Goal: Check status: Check status

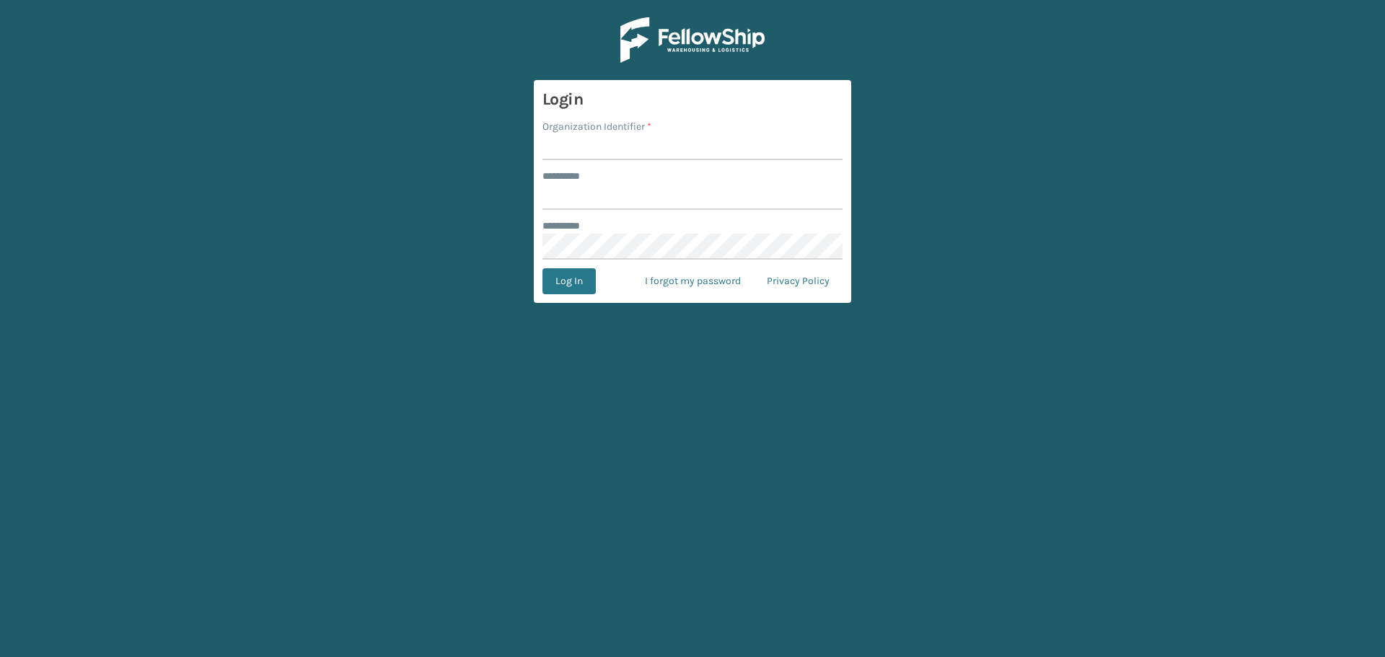
click at [567, 159] on input "Organization Identifier *" at bounding box center [693, 147] width 300 height 26
type input "superadminorganization"
click at [650, 203] on input "******** *" at bounding box center [693, 197] width 300 height 26
type input "*"
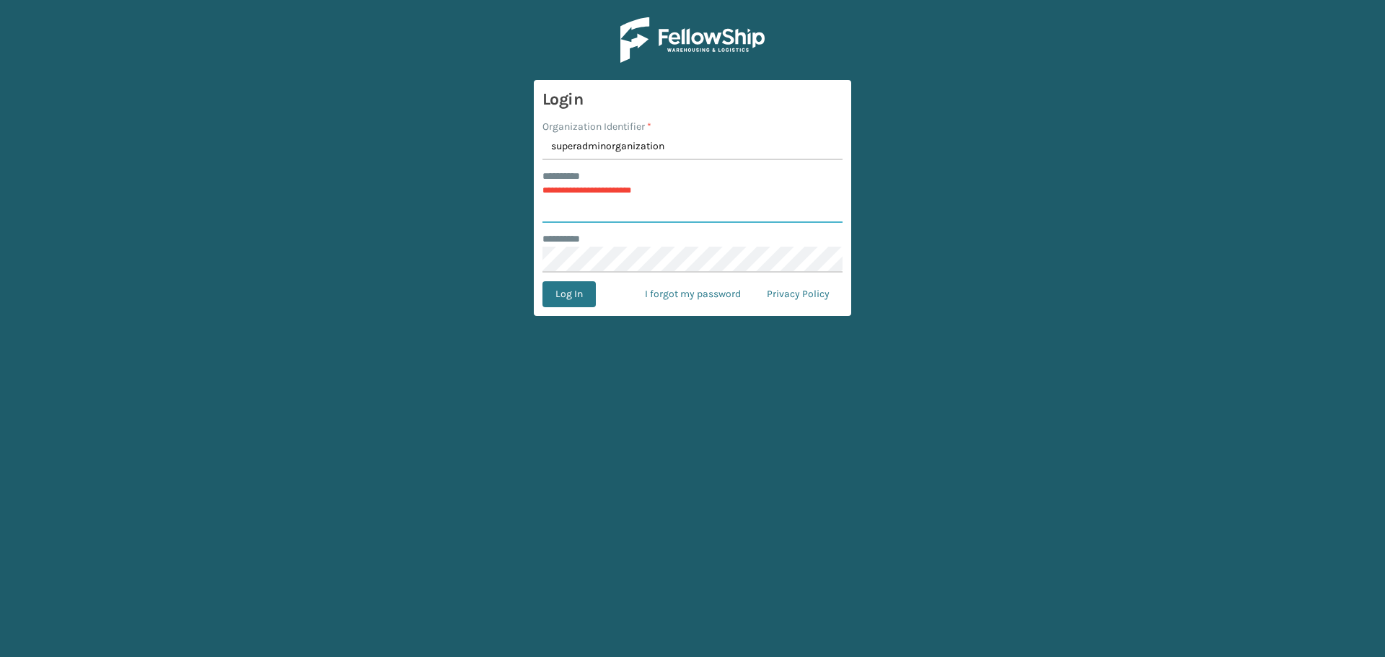
type input "*"
type input "*********"
click at [556, 287] on button "Log In" at bounding box center [569, 294] width 53 height 26
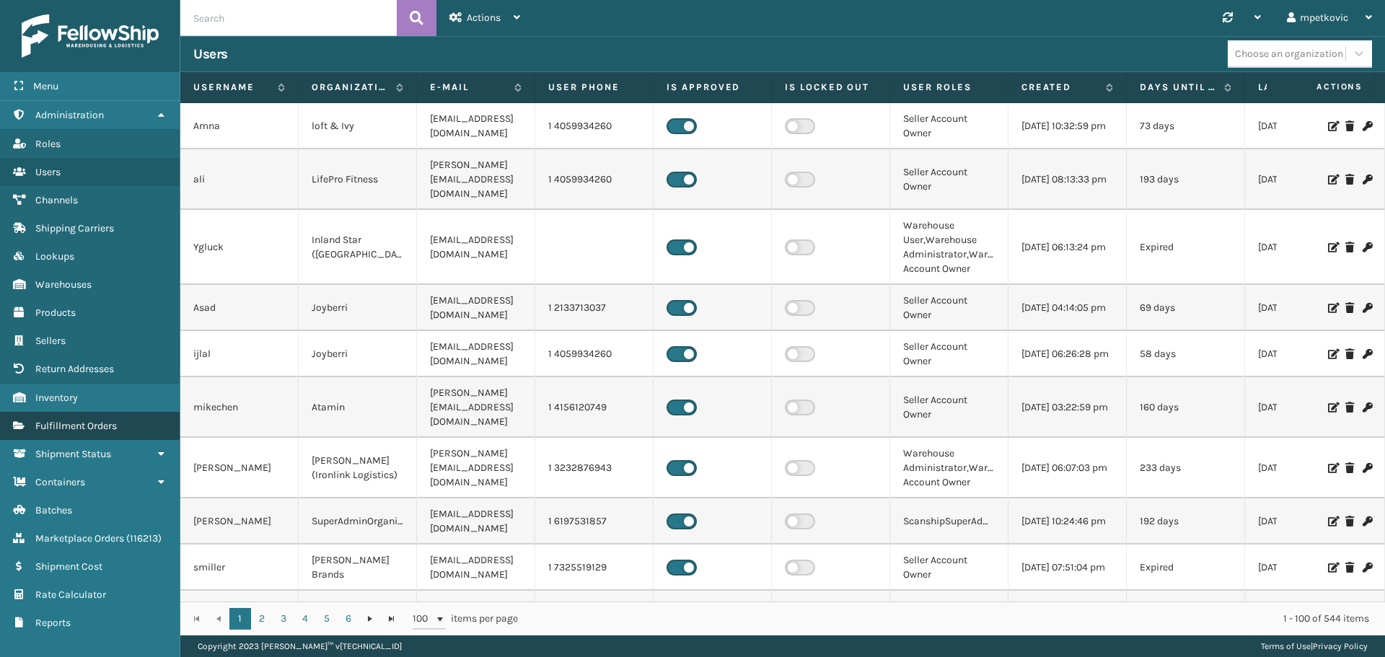
click at [100, 421] on span "Fulfillment Orders" at bounding box center [76, 426] width 82 height 12
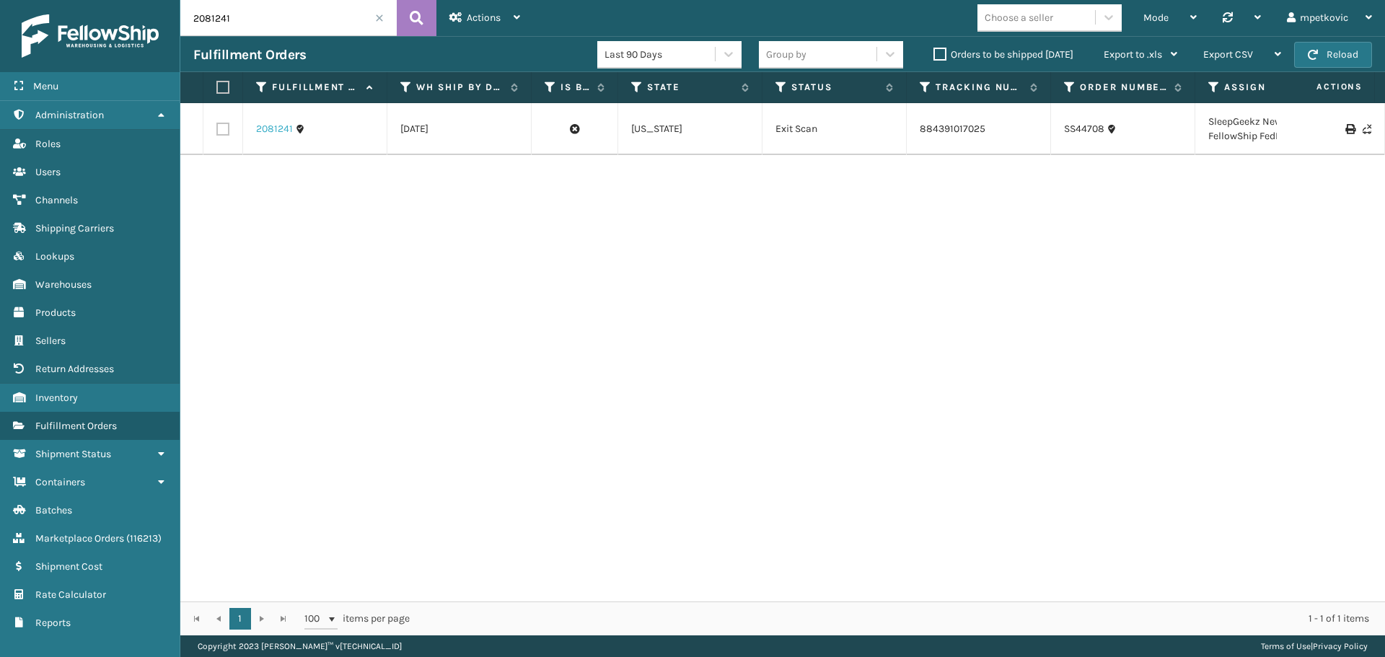
click at [270, 128] on link "2081241" at bounding box center [274, 129] width 37 height 14
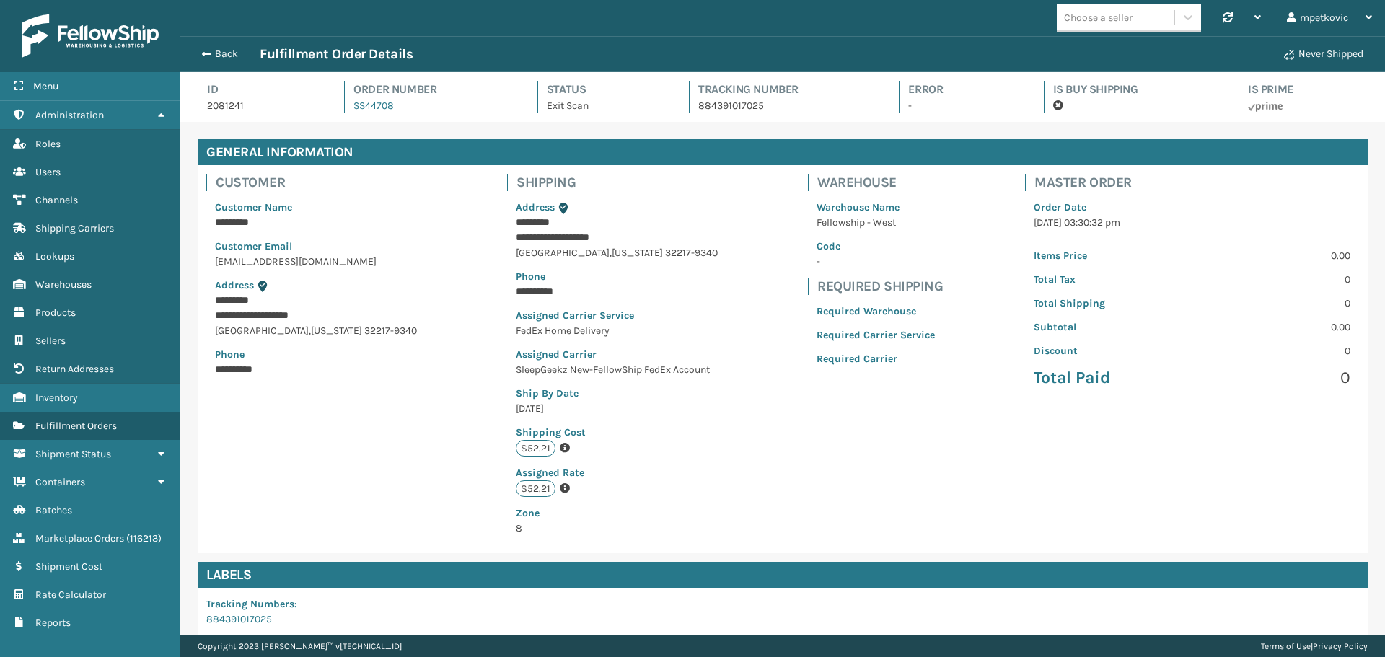
scroll to position [35, 1205]
drag, startPoint x: 279, startPoint y: 97, endPoint x: 444, endPoint y: 108, distance: 164.8
click at [444, 108] on div "Id 2081241 Order Number SS44708 Status Exit Scan Tracking Number 884391017025 E…" at bounding box center [783, 101] width 1170 height 41
click at [444, 108] on div "Order Number SS44708" at bounding box center [427, 97] width 167 height 32
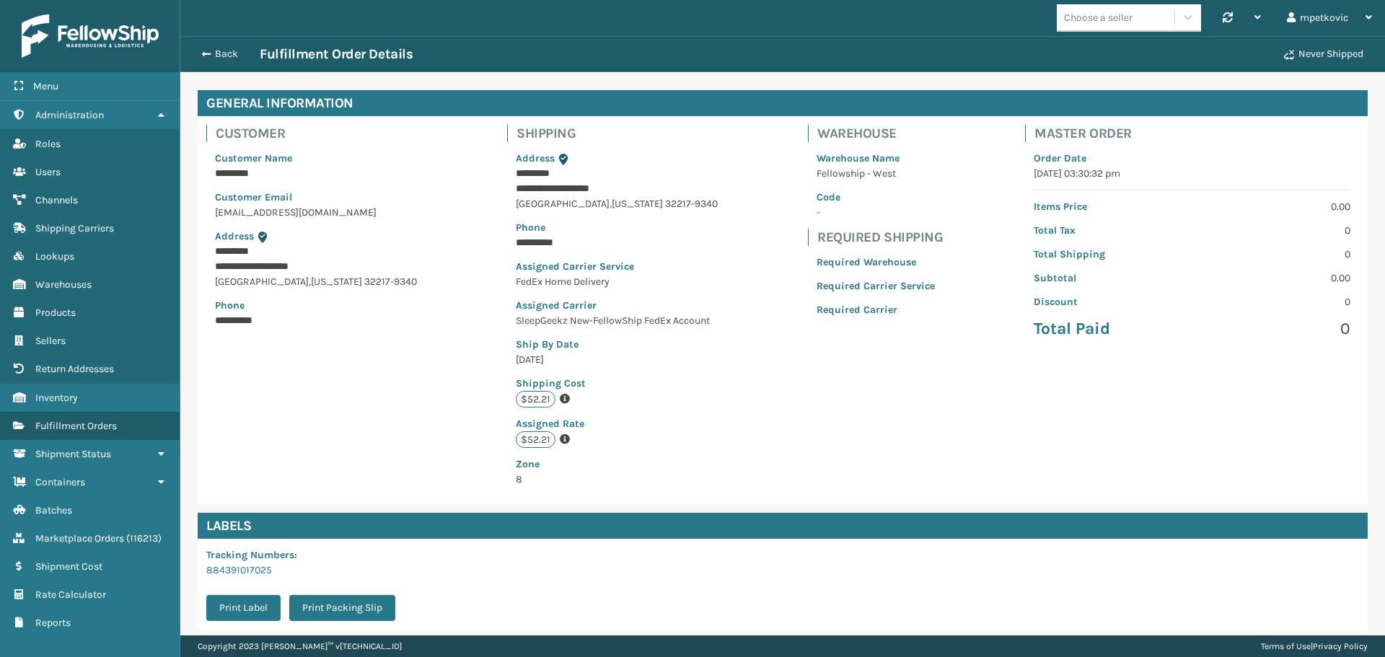
scroll to position [0, 0]
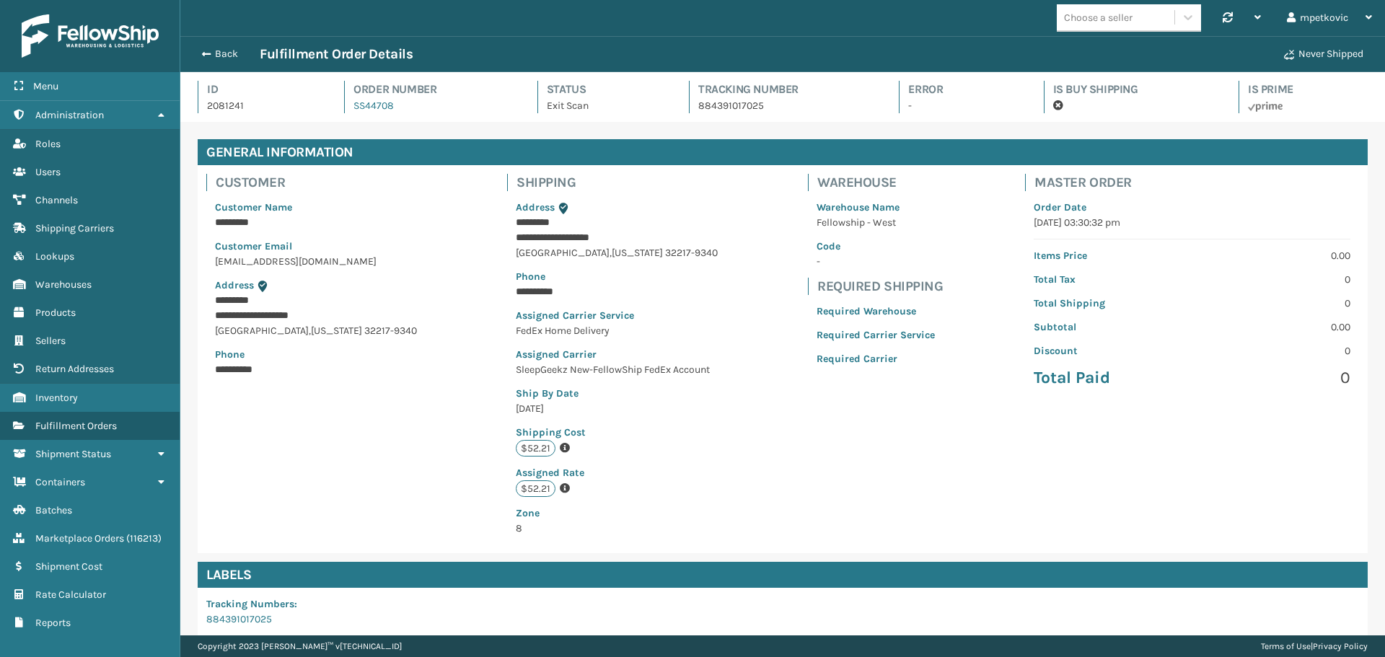
click at [289, 103] on p "2081241" at bounding box center [262, 105] width 111 height 15
click at [379, 412] on div "**********" at bounding box center [783, 359] width 1170 height 388
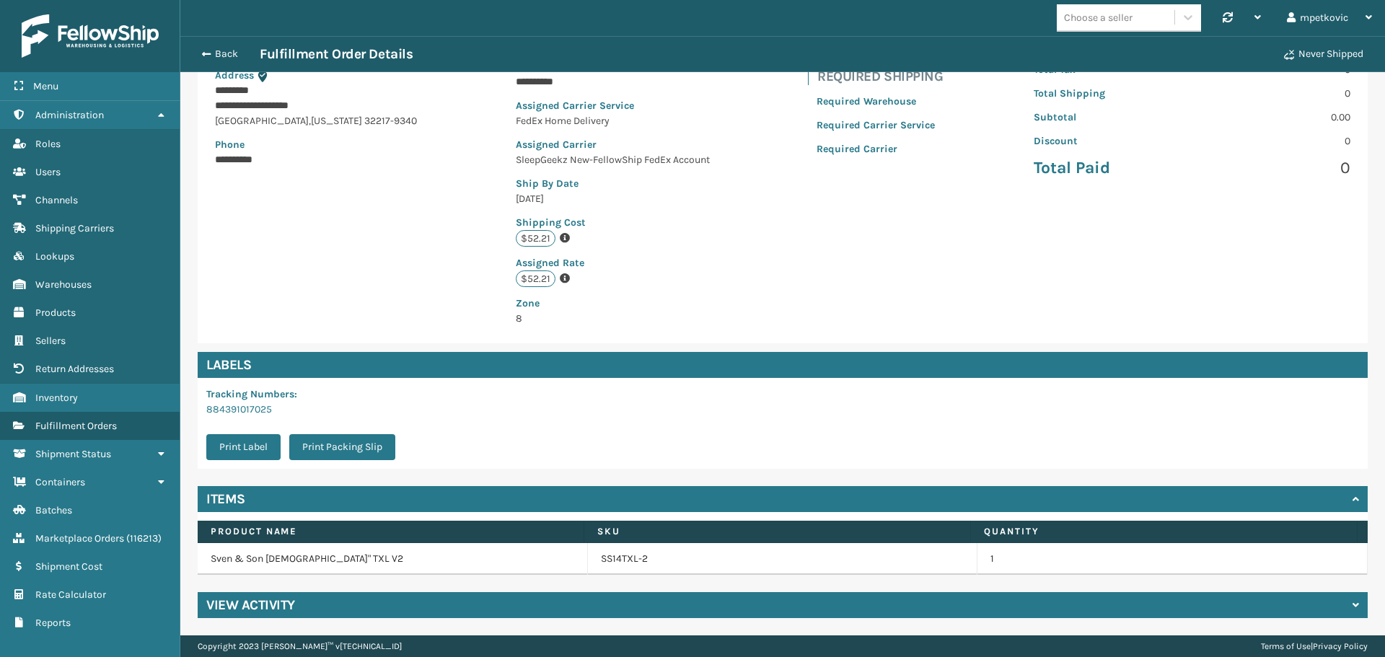
scroll to position [211, 0]
click at [356, 273] on div "**********" at bounding box center [783, 149] width 1170 height 388
click at [214, 56] on button "Back" at bounding box center [226, 54] width 66 height 13
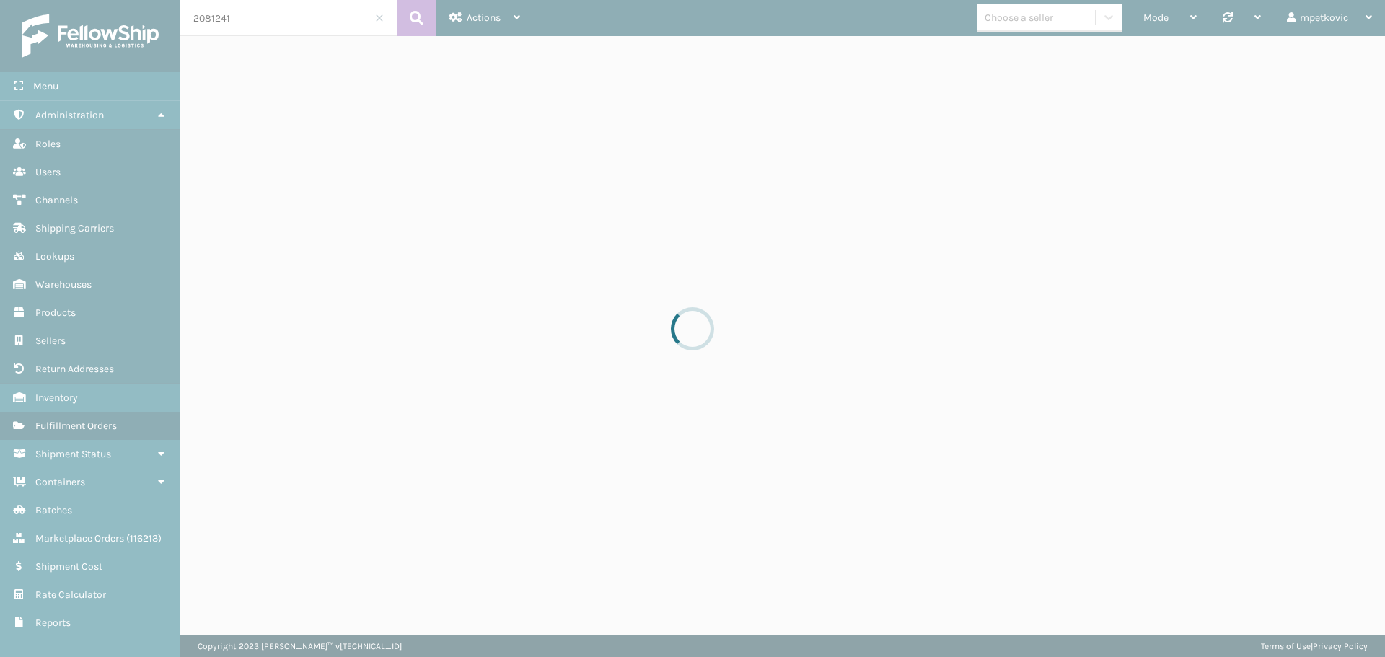
click at [501, 14] on div at bounding box center [692, 328] width 1385 height 657
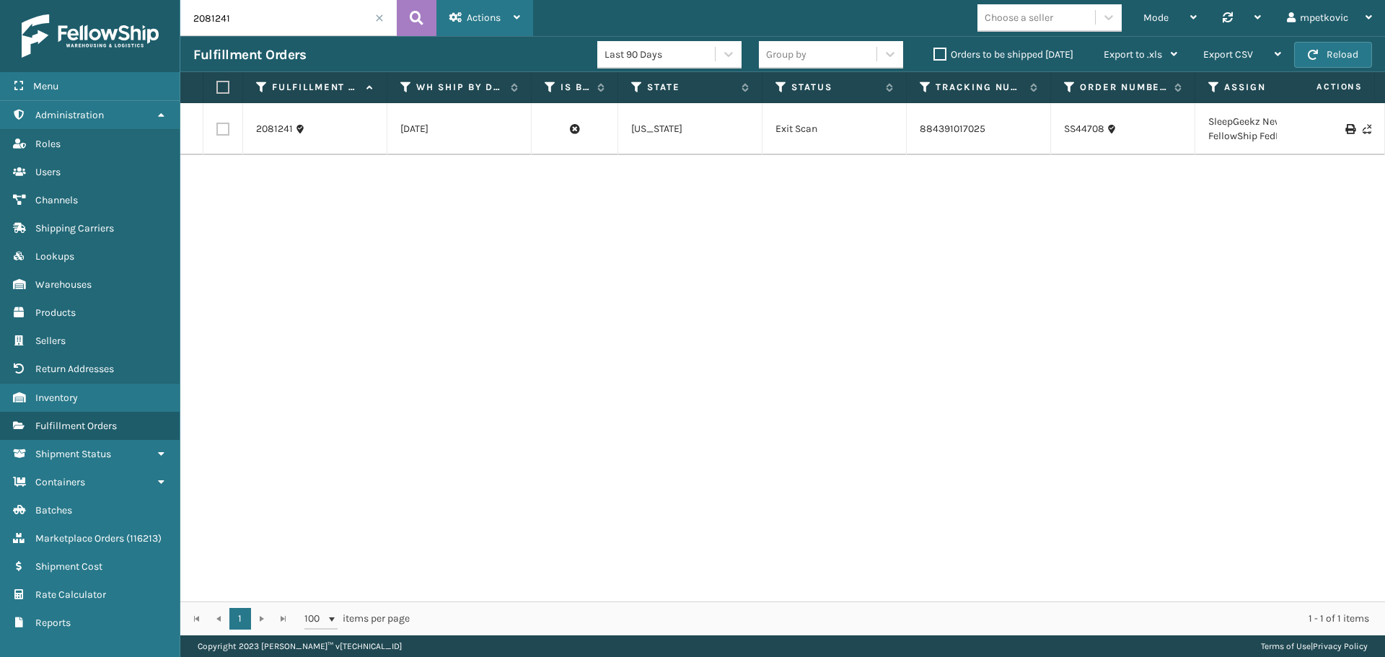
click at [473, 18] on span "Actions" at bounding box center [484, 18] width 34 height 12
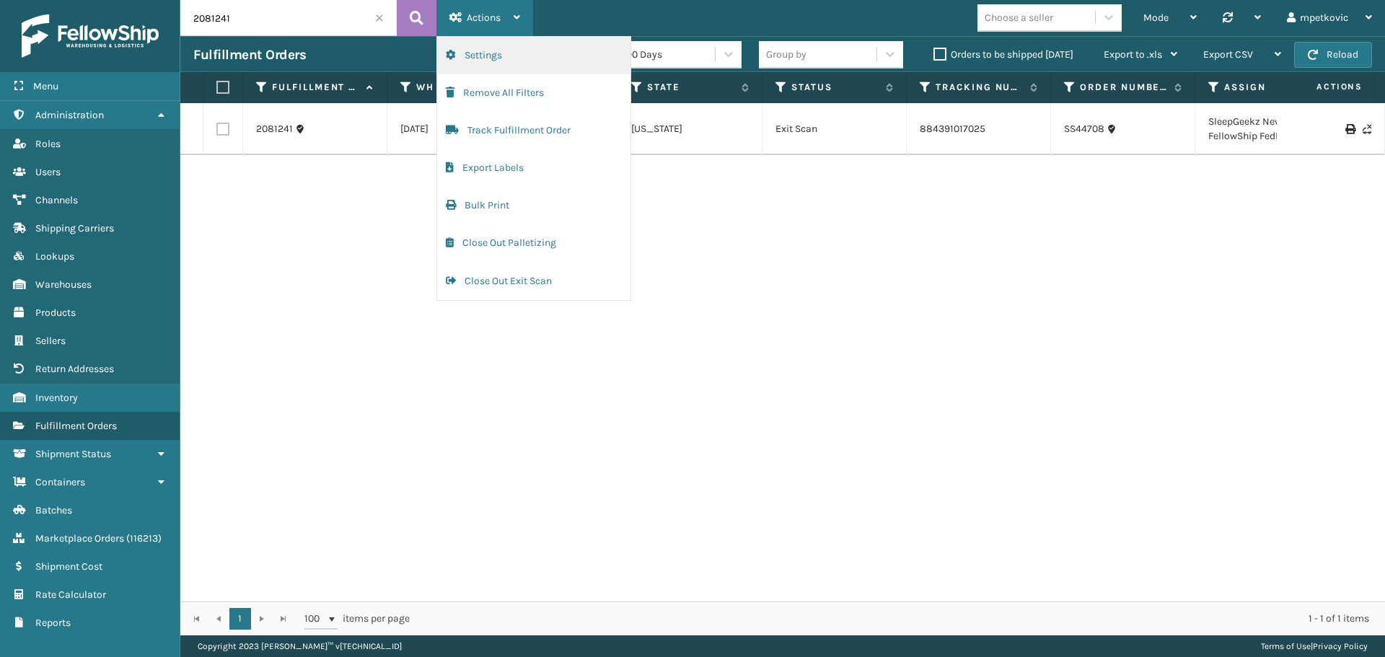
click at [501, 53] on button "Settings" at bounding box center [533, 56] width 193 height 38
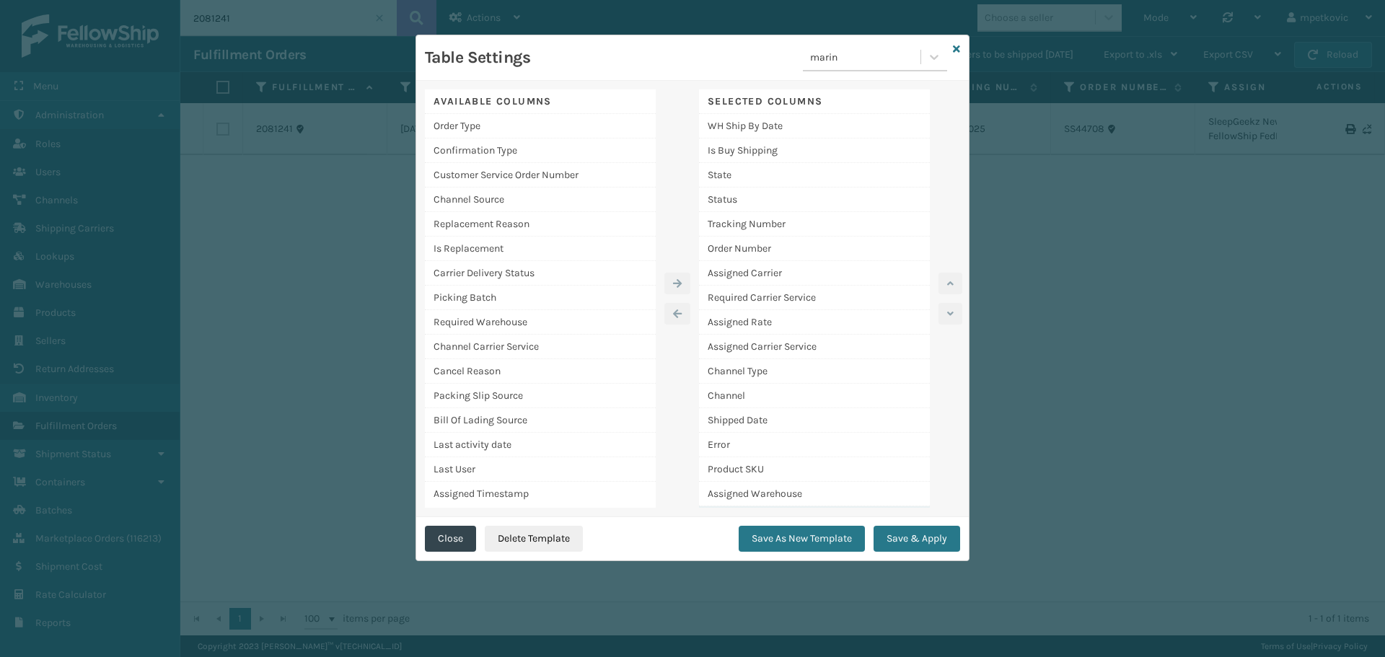
scroll to position [341, 0]
click at [958, 45] on icon at bounding box center [956, 49] width 7 height 10
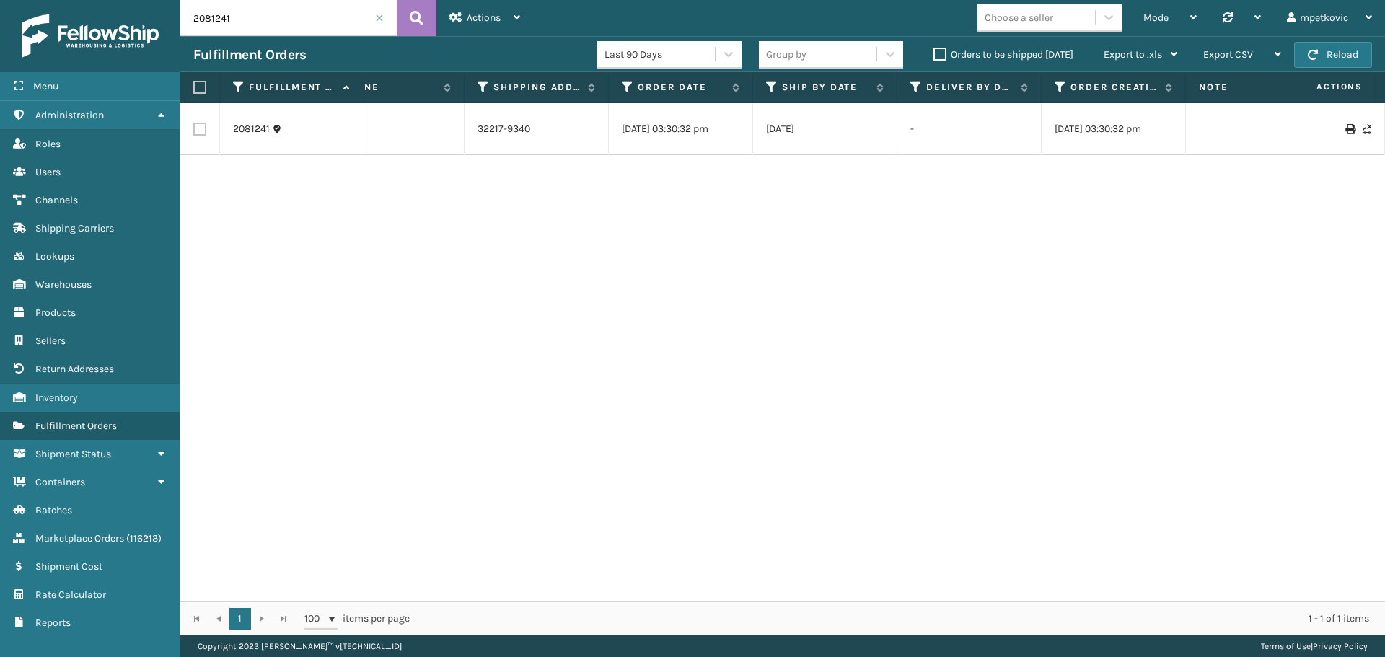
scroll to position [0, 3334]
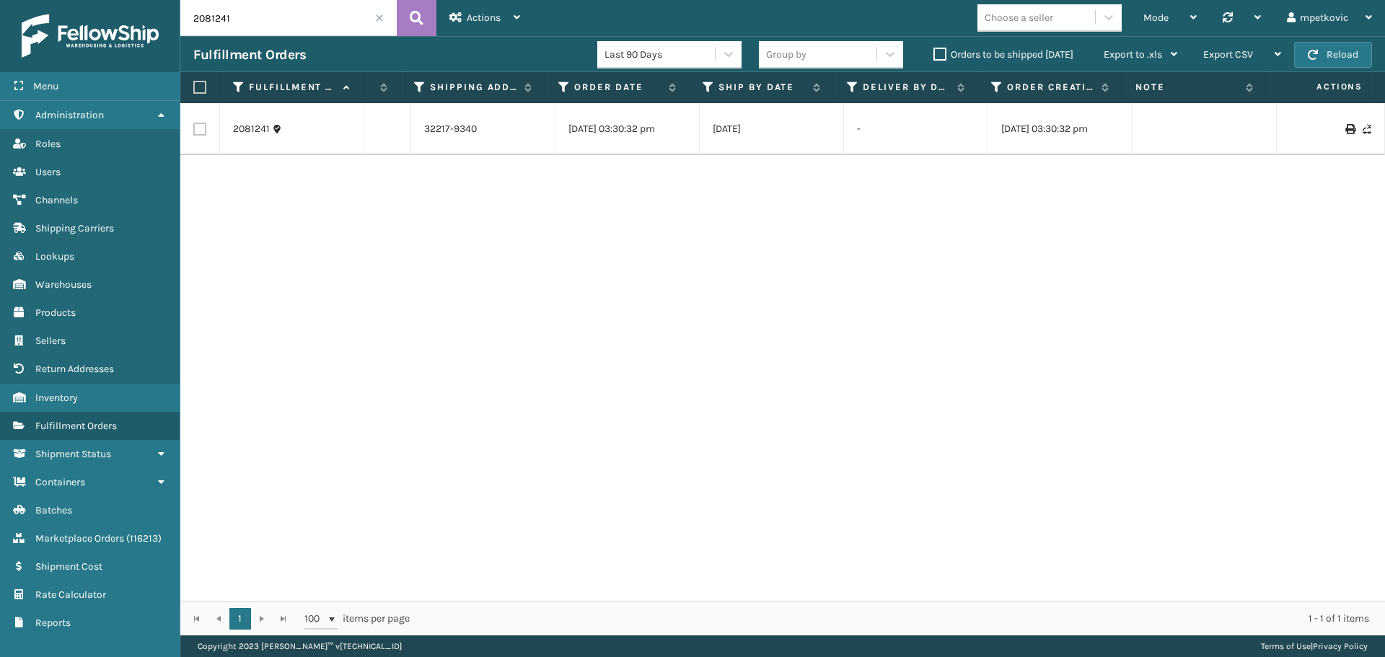
click at [791, 299] on div "2081241 [DATE] [US_STATE] Exit Scan 884391017025 SS44708 SleepGeekz New-FellowS…" at bounding box center [782, 352] width 1205 height 499
click at [627, 289] on div "2081241 [DATE] [US_STATE] Exit Scan 884391017025 SS44708 SleepGeekz New-FellowS…" at bounding box center [782, 352] width 1205 height 499
click at [364, 22] on input "2081241" at bounding box center [288, 18] width 216 height 36
paste input "92898"
type input "2092898"
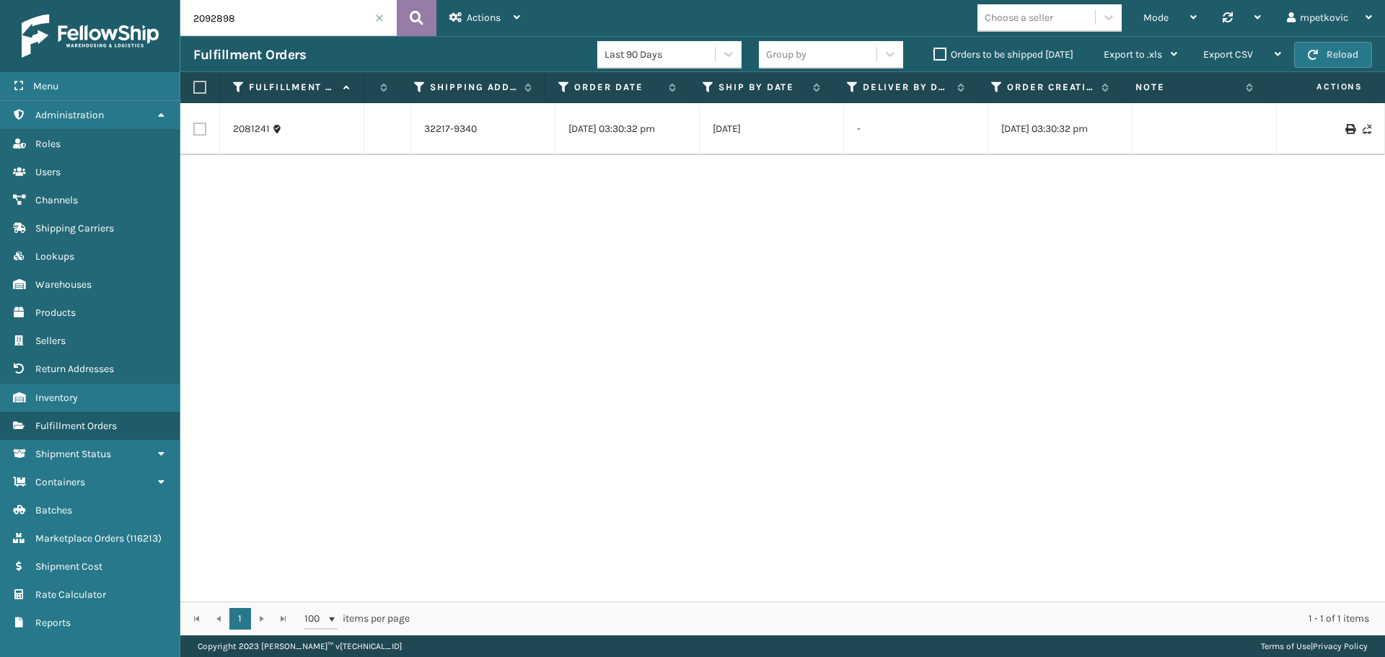
click at [426, 16] on button at bounding box center [417, 18] width 40 height 36
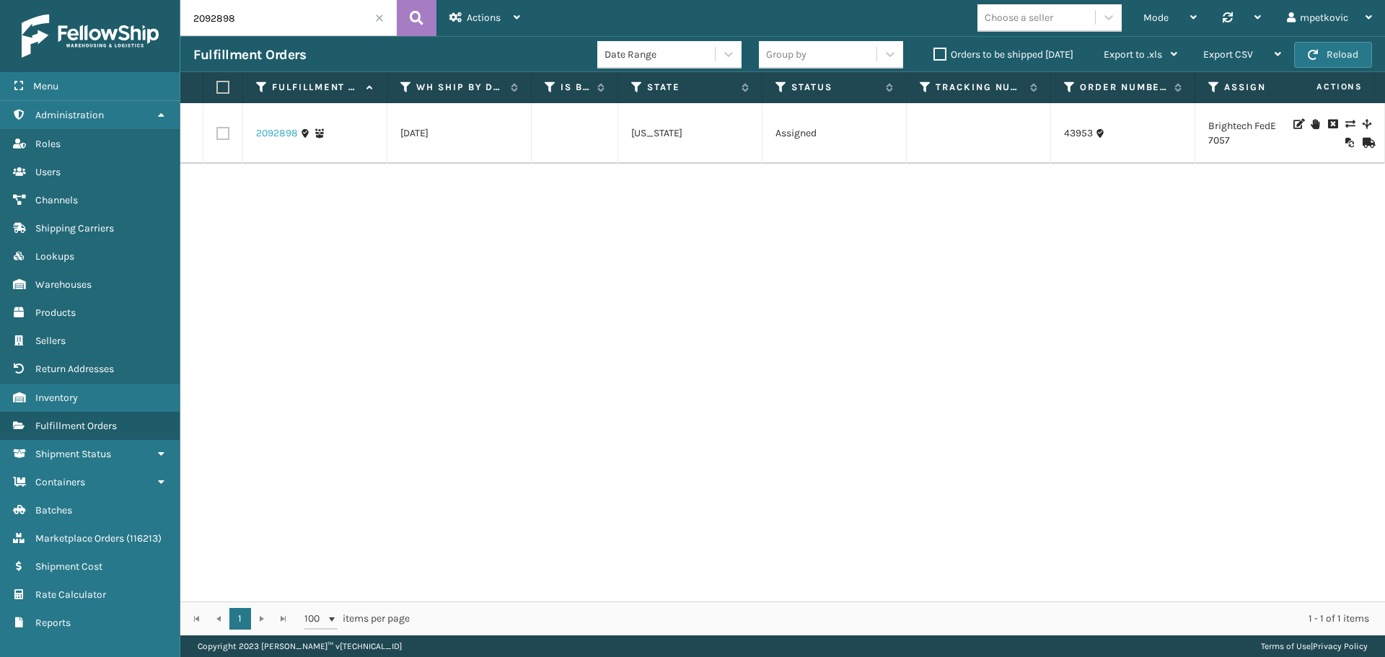
click at [280, 139] on link "2092898" at bounding box center [277, 133] width 42 height 14
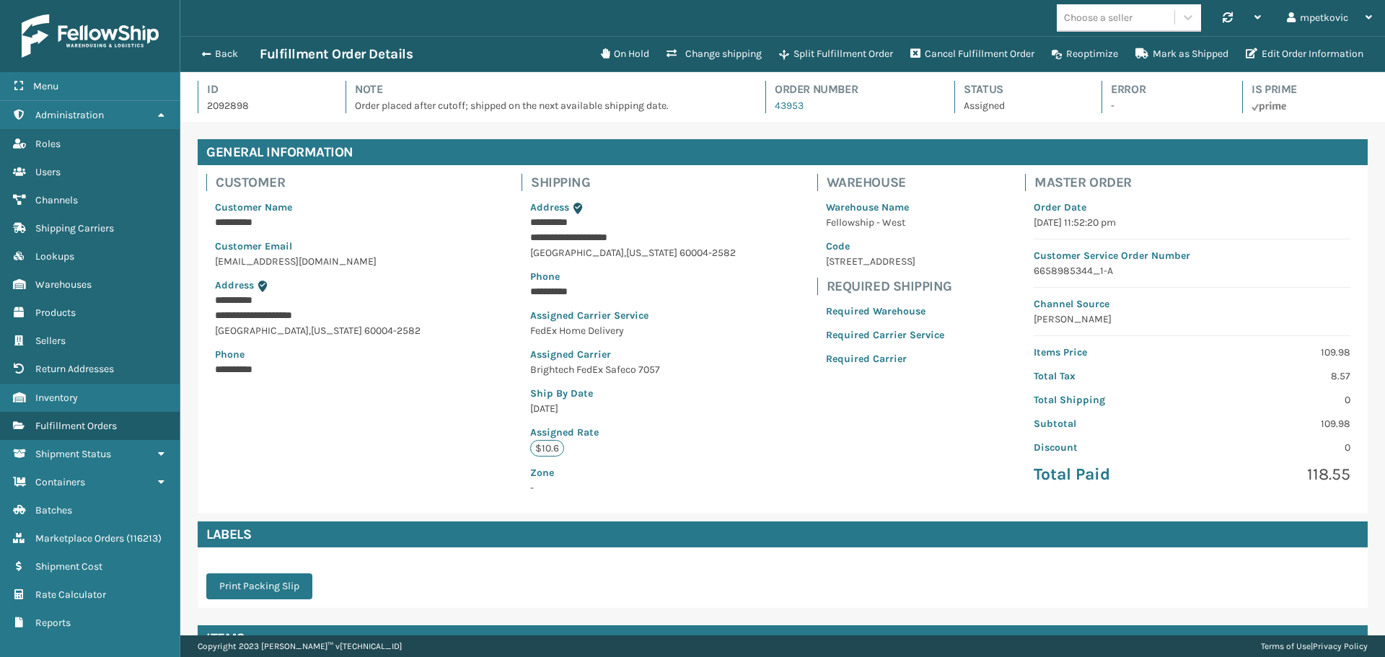
scroll to position [35, 1205]
drag, startPoint x: 677, startPoint y: 105, endPoint x: 945, endPoint y: 116, distance: 267.9
click at [950, 118] on div "Id 2092898 Note Order placed after cutoff; shipped on the next available shippi…" at bounding box center [783, 101] width 1170 height 41
click at [921, 117] on div "Id 2092898 Note Order placed after cutoff; shipped on the next available shippi…" at bounding box center [783, 101] width 1170 height 41
drag, startPoint x: 676, startPoint y: 105, endPoint x: 983, endPoint y: 109, distance: 306.6
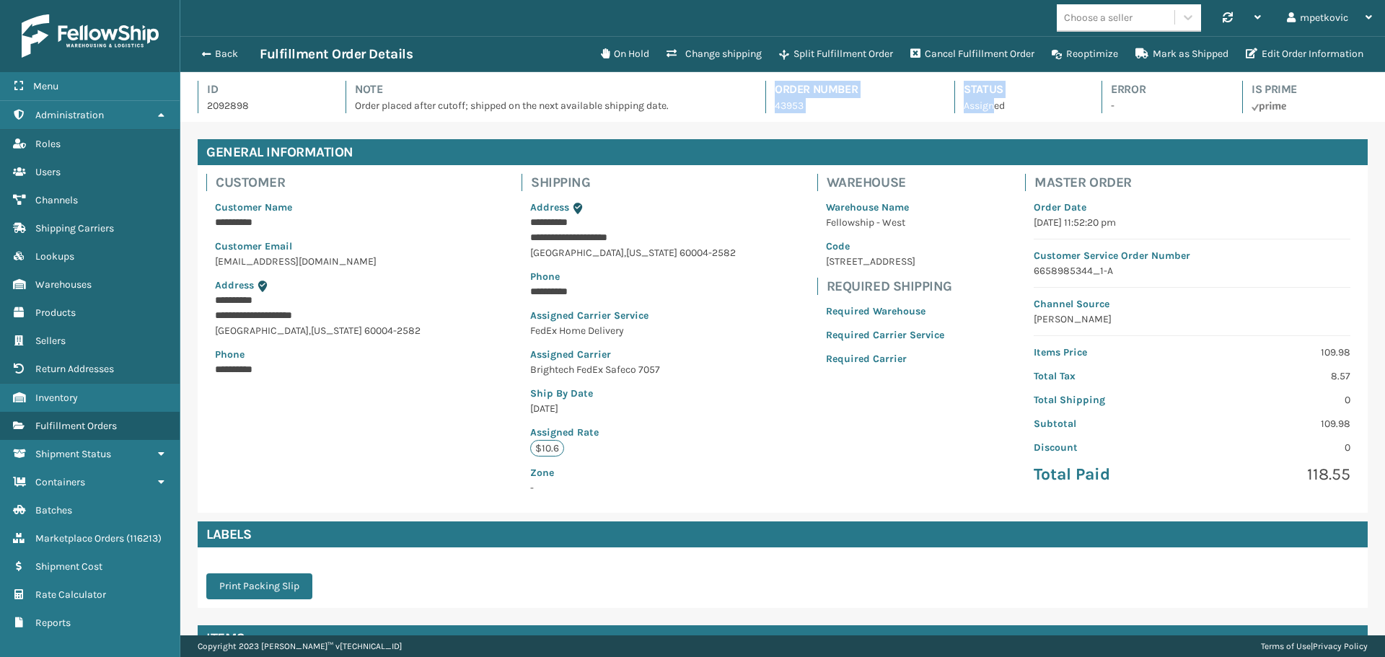
click at [987, 110] on div "Id 2092898 Note Order placed after cutoff; shipped on the next available shippi…" at bounding box center [783, 101] width 1170 height 41
click at [940, 105] on div "Id 2092898 Note Order placed after cutoff; shipped on the next available shippi…" at bounding box center [783, 101] width 1170 height 41
drag, startPoint x: 964, startPoint y: 106, endPoint x: 951, endPoint y: 106, distance: 13.0
click at [951, 106] on div "Id 2092898 Note Order placed after cutoff; shipped on the next available shippi…" at bounding box center [783, 101] width 1170 height 41
click at [365, 133] on div "**********" at bounding box center [782, 448] width 1205 height 653
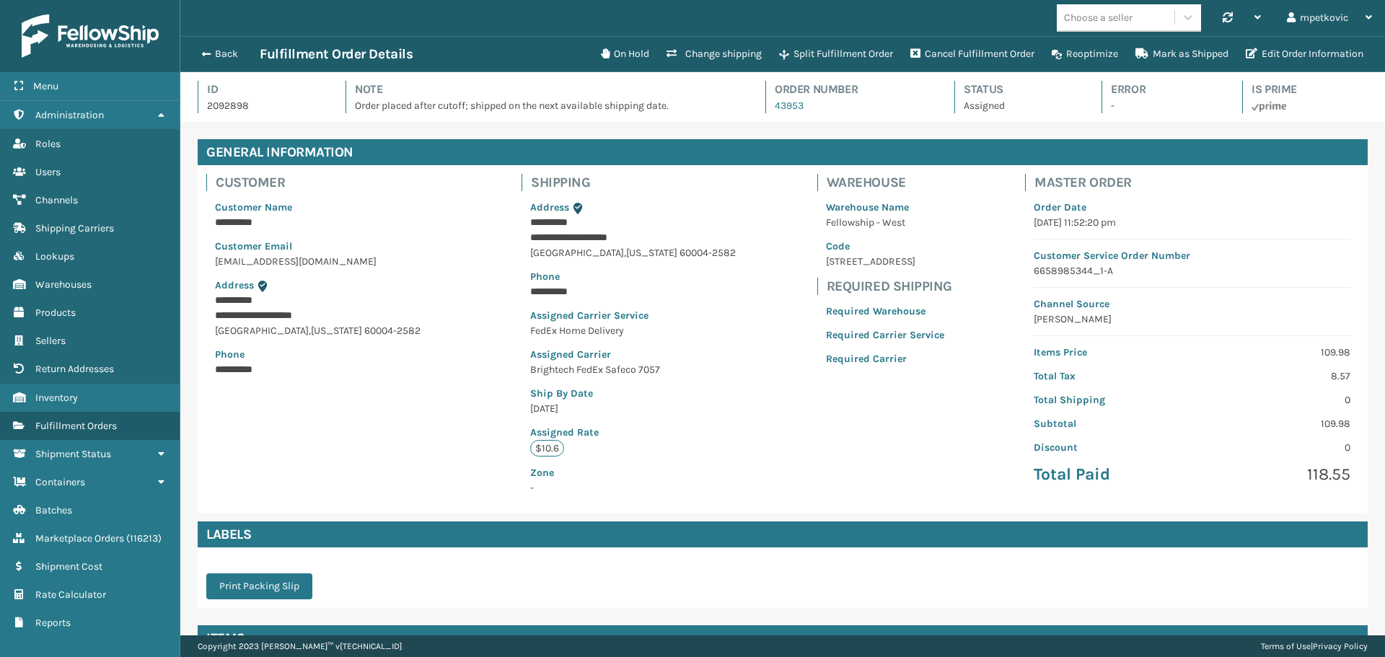
click at [322, 108] on div "Id 2092898 Note Order placed after cutoff; shipped on the next available shippi…" at bounding box center [783, 101] width 1170 height 41
drag, startPoint x: 351, startPoint y: 102, endPoint x: 652, endPoint y: 113, distance: 301.1
click at [652, 113] on div "Id 2092898 Note Order placed after cutoff; shipped on the next available shippi…" at bounding box center [783, 101] width 1170 height 41
click at [481, 84] on h4 "Note" at bounding box center [547, 89] width 385 height 17
drag, startPoint x: 671, startPoint y: 121, endPoint x: 548, endPoint y: 113, distance: 123.7
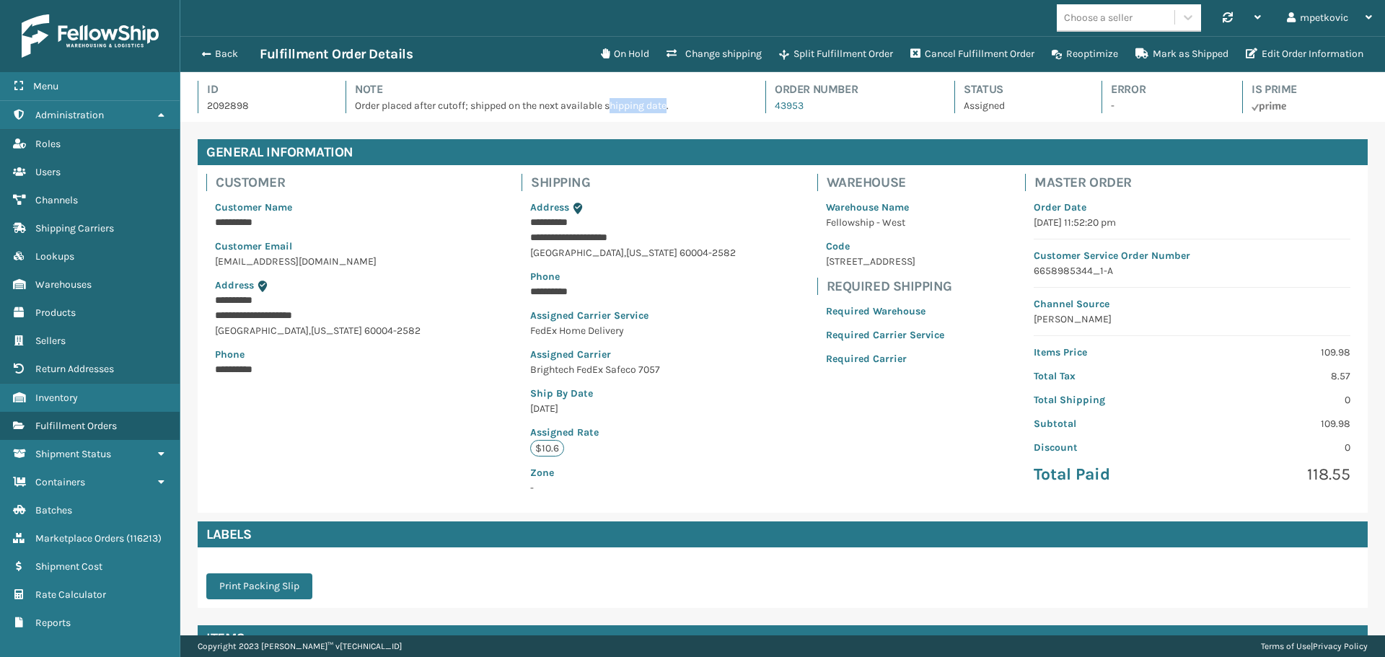
click at [600, 113] on div "Id 2092898 Note Order placed after cutoff; shipped on the next available shippi…" at bounding box center [783, 101] width 1170 height 41
click at [392, 122] on div "**********" at bounding box center [782, 448] width 1205 height 653
drag, startPoint x: 352, startPoint y: 100, endPoint x: 709, endPoint y: 110, distance: 357.3
click at [709, 110] on p "Order placed after cutoff; shipped on the next available shipping date." at bounding box center [547, 105] width 385 height 15
click at [579, 113] on div "Id 2092898 Note Order placed after cutoff; shipped on the next available shippi…" at bounding box center [783, 101] width 1170 height 41
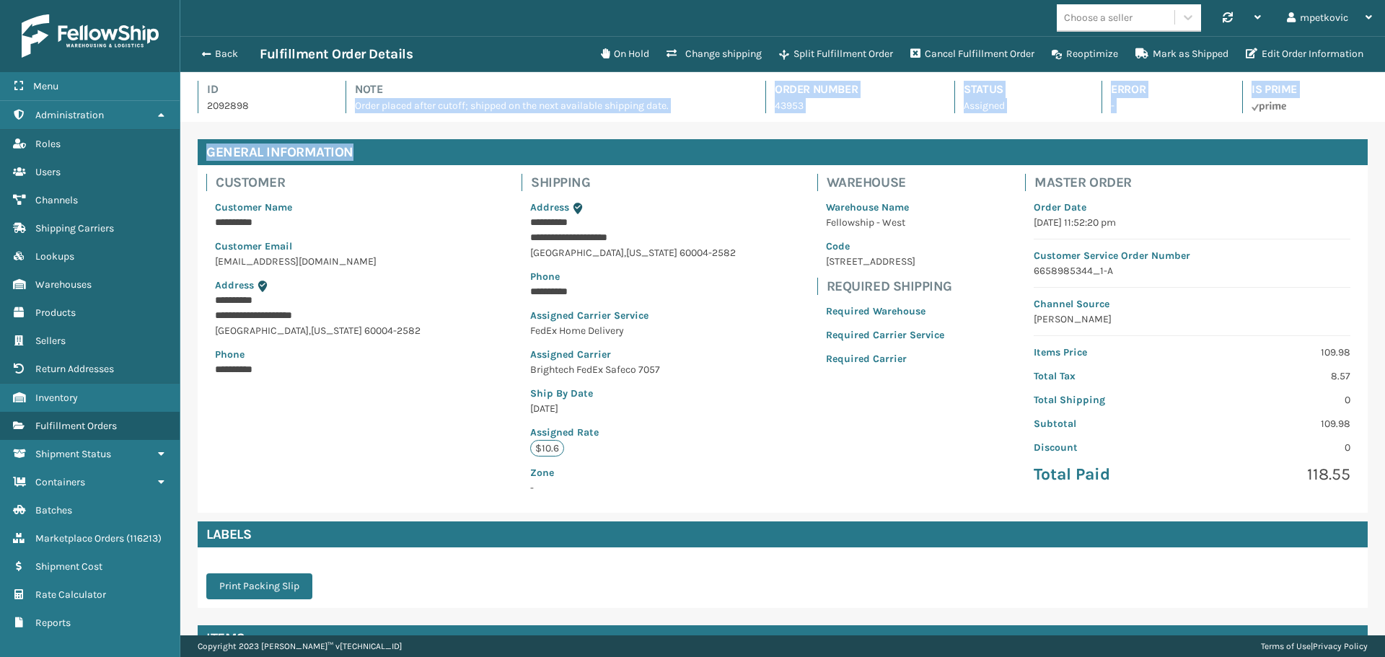
drag, startPoint x: 354, startPoint y: 120, endPoint x: 662, endPoint y: 123, distance: 307.3
click at [662, 123] on div "**********" at bounding box center [782, 353] width 1205 height 563
click at [676, 123] on div "**********" at bounding box center [782, 448] width 1205 height 653
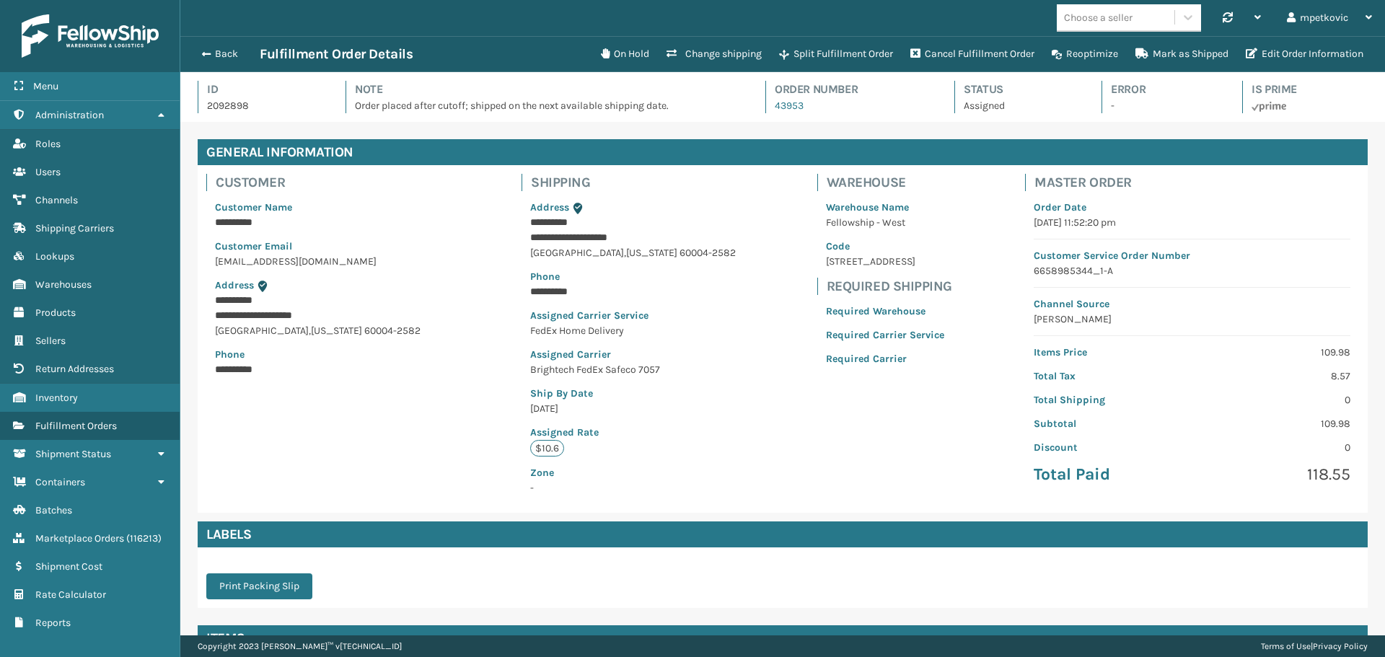
click at [348, 105] on div "Note Order placed after cutoff; shipped on the next available shipping date." at bounding box center [543, 97] width 394 height 32
click at [346, 105] on div "Note Order placed after cutoff; shipped on the next available shipping date." at bounding box center [543, 97] width 394 height 32
click at [440, 97] on h4 "Note" at bounding box center [547, 89] width 385 height 17
click at [413, 89] on h4 "Note" at bounding box center [547, 89] width 385 height 17
click at [427, 89] on h4 "Note" at bounding box center [547, 89] width 385 height 17
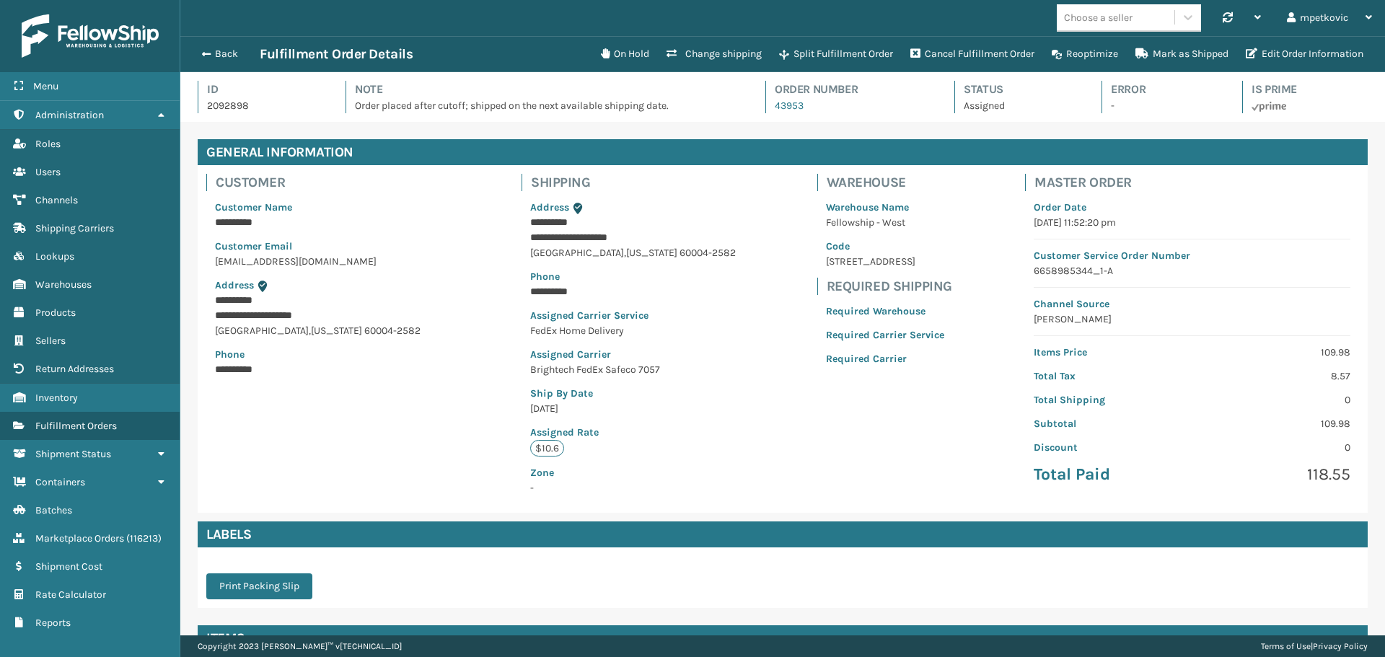
click at [423, 90] on h4 "Note" at bounding box center [547, 89] width 385 height 17
drag, startPoint x: 675, startPoint y: 107, endPoint x: 382, endPoint y: 107, distance: 292.9
click at [382, 107] on p "Order placed after cutoff; shipped on the next available shipping date." at bounding box center [547, 105] width 385 height 15
click at [346, 107] on div "Note Order placed after cutoff; shipped on the next available shipping date." at bounding box center [543, 97] width 394 height 32
click at [333, 95] on div "Id 2092898 Note Order placed after cutoff; shipped on the next available shippi…" at bounding box center [783, 101] width 1170 height 41
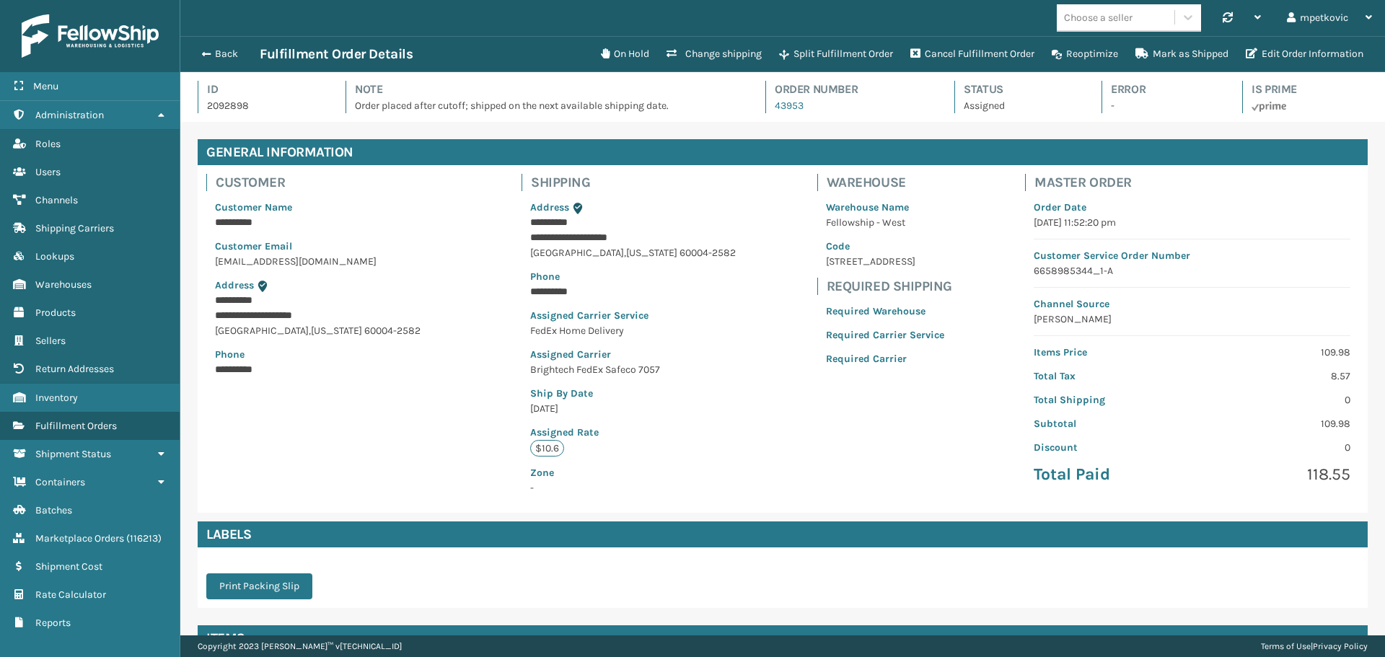
click at [326, 90] on div "Id 2092898 Note Order placed after cutoff; shipped on the next available shippi…" at bounding box center [783, 101] width 1170 height 41
click at [354, 117] on div "Id 2092898 Note Order placed after cutoff; shipped on the next available shippi…" at bounding box center [783, 101] width 1170 height 41
click at [299, 97] on h4 "Id" at bounding box center [263, 89] width 113 height 17
click at [302, 90] on h4 "Id" at bounding box center [263, 89] width 113 height 17
click at [318, 82] on div "Id 2092898 Note Order placed after cutoff; shipped on the next available shippi…" at bounding box center [783, 101] width 1170 height 41
